Goal: Task Accomplishment & Management: Use online tool/utility

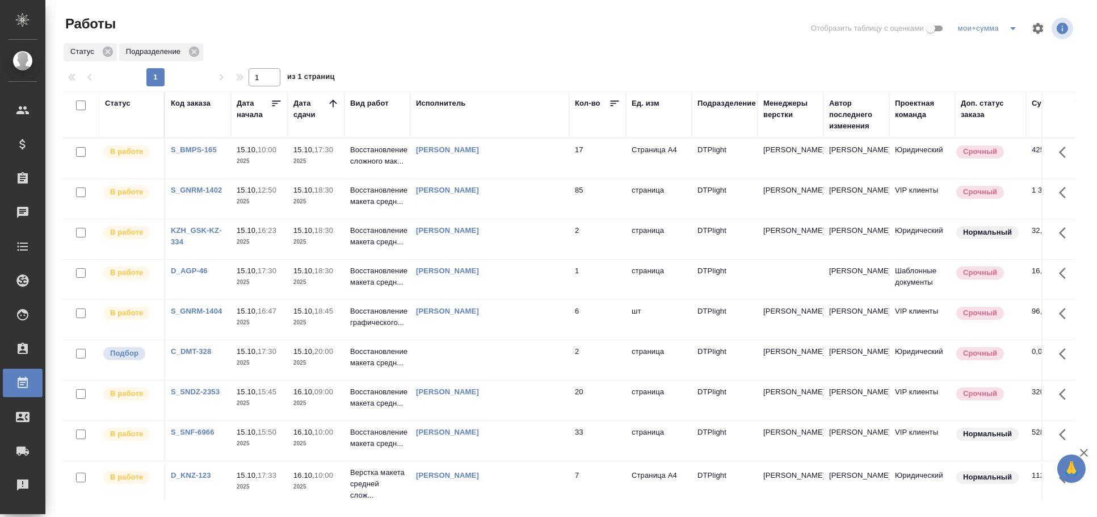
click at [421, 356] on td at bounding box center [489, 360] width 159 height 40
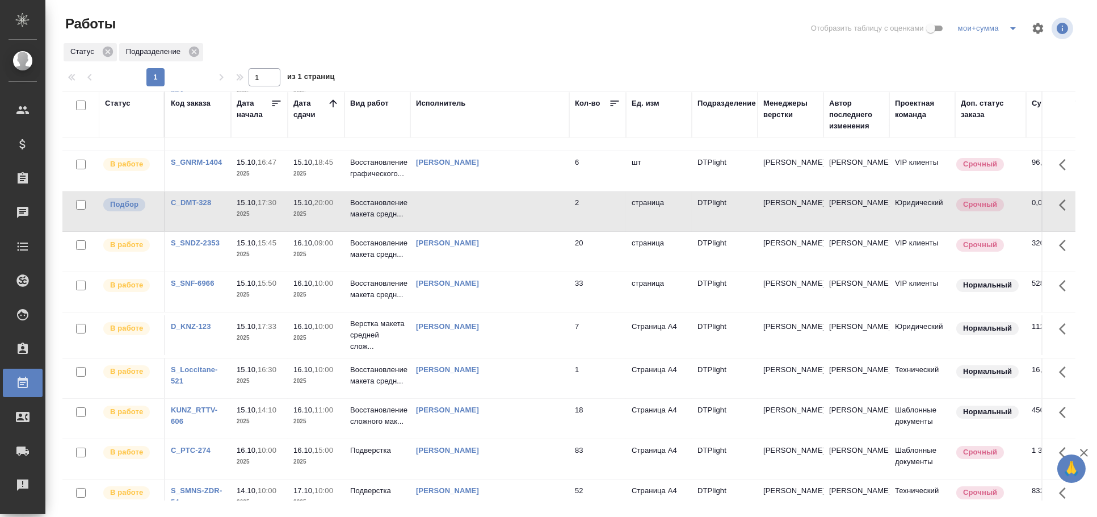
scroll to position [92, 0]
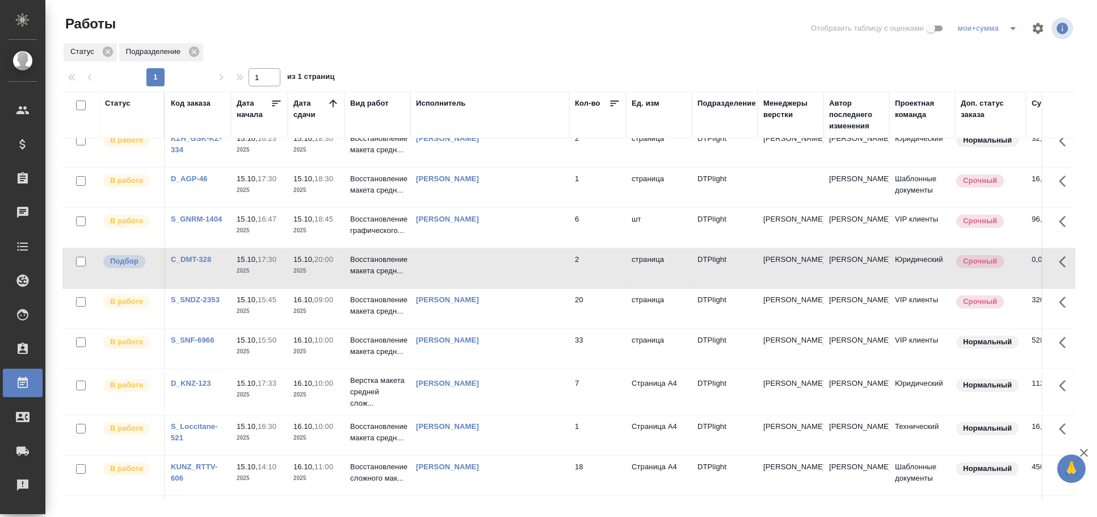
click at [492, 267] on td at bounding box center [489, 268] width 159 height 40
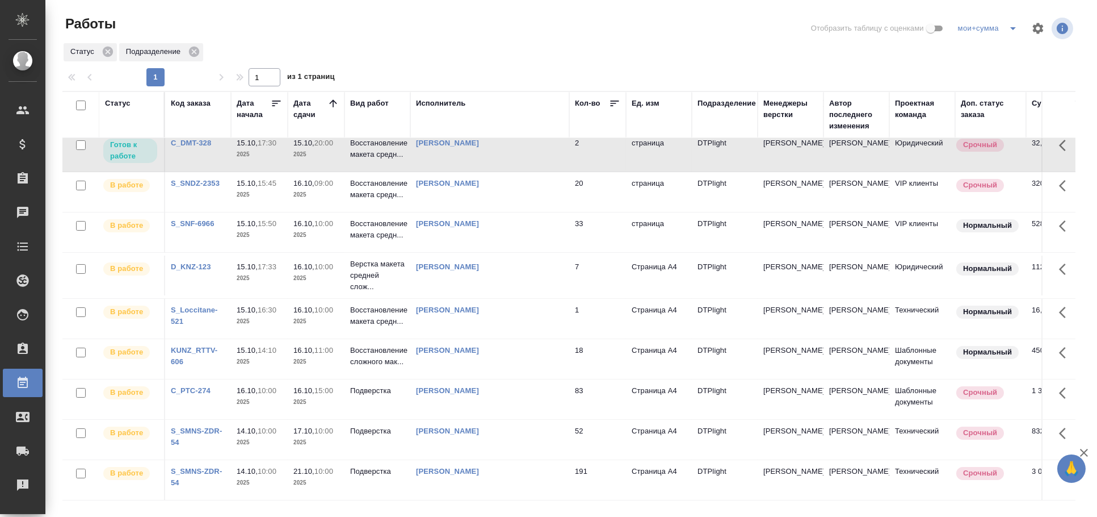
scroll to position [0, 0]
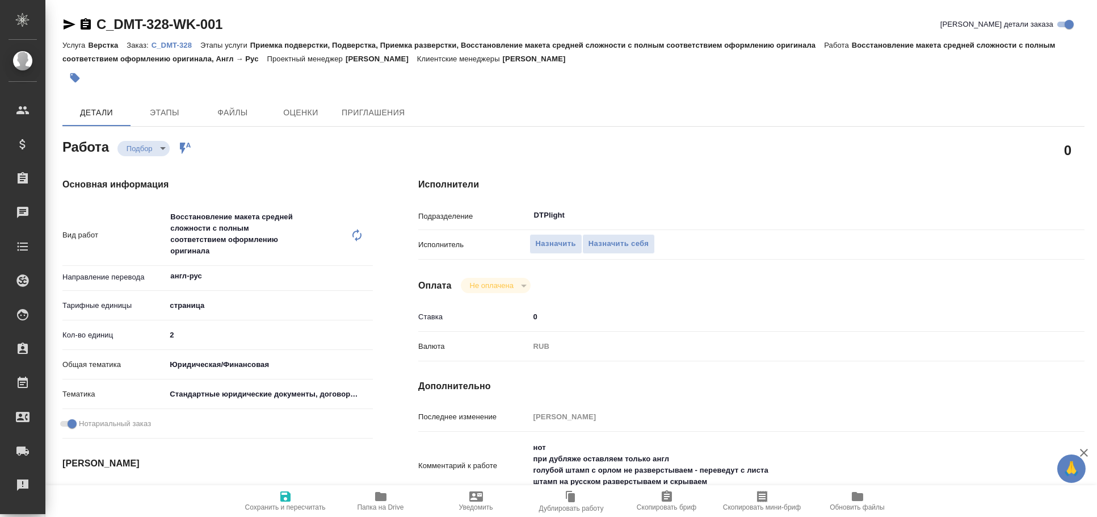
type textarea "x"
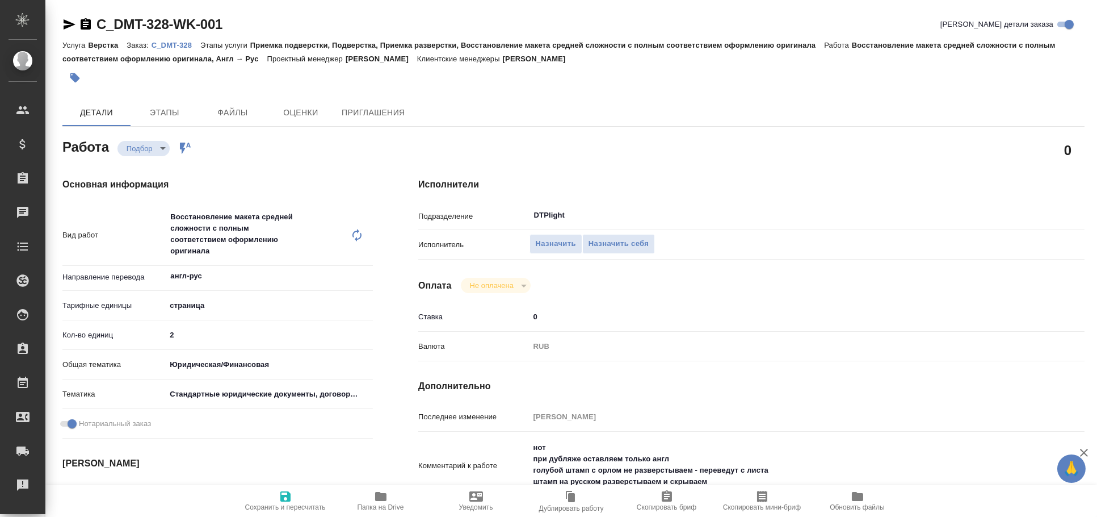
type textarea "x"
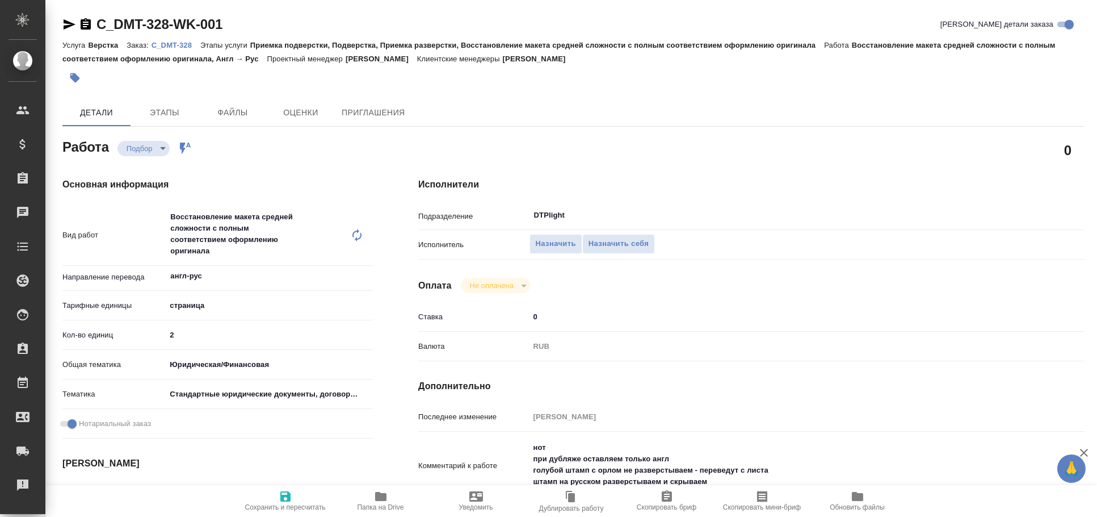
type textarea "x"
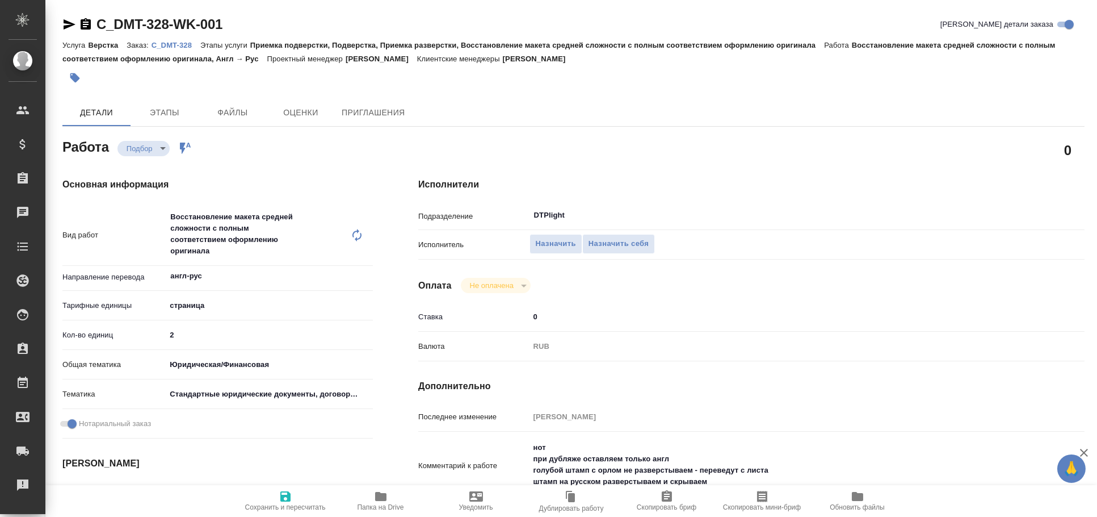
click at [70, 21] on icon "button" at bounding box center [69, 25] width 14 height 14
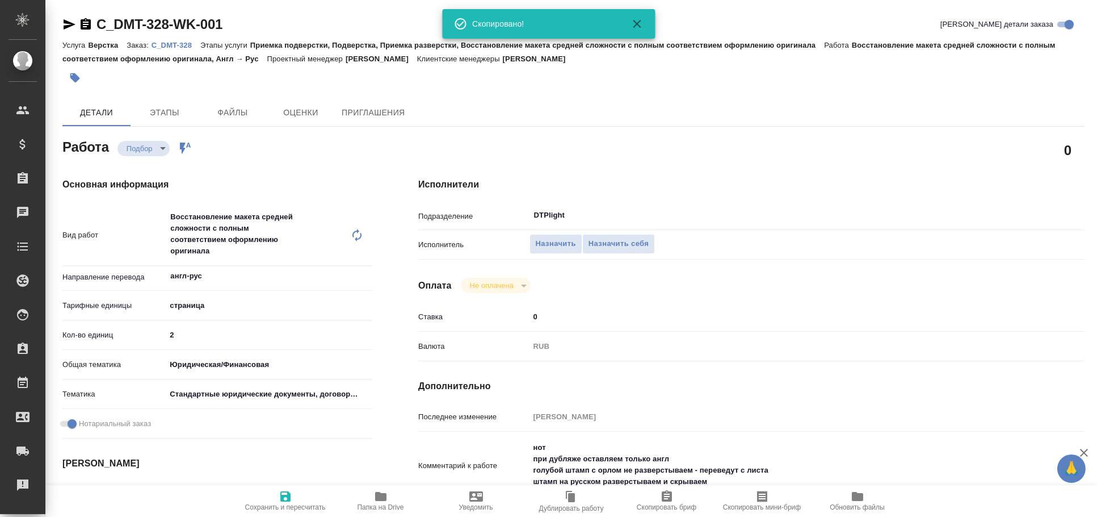
type textarea "x"
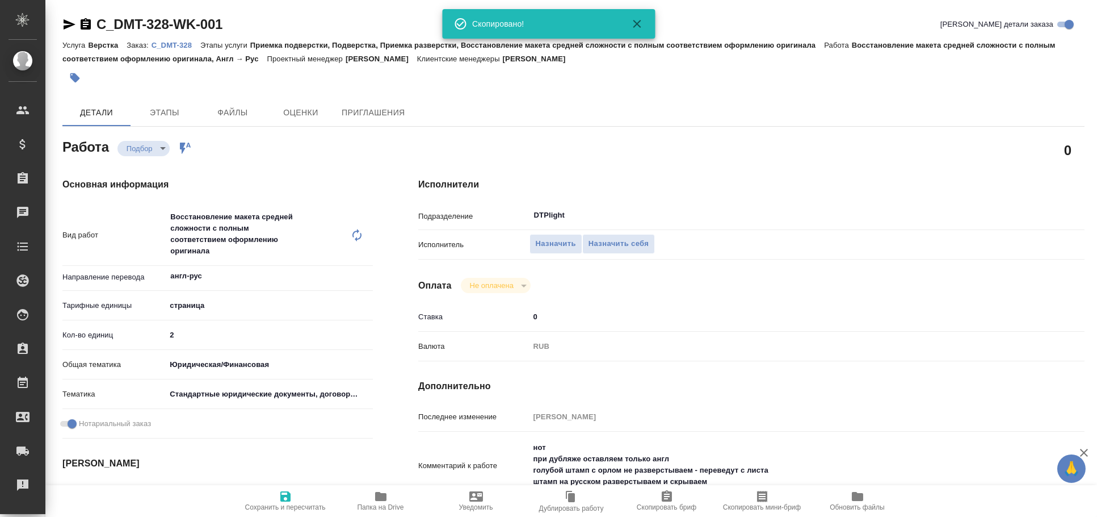
type textarea "x"
